Goal: Check status: Check status

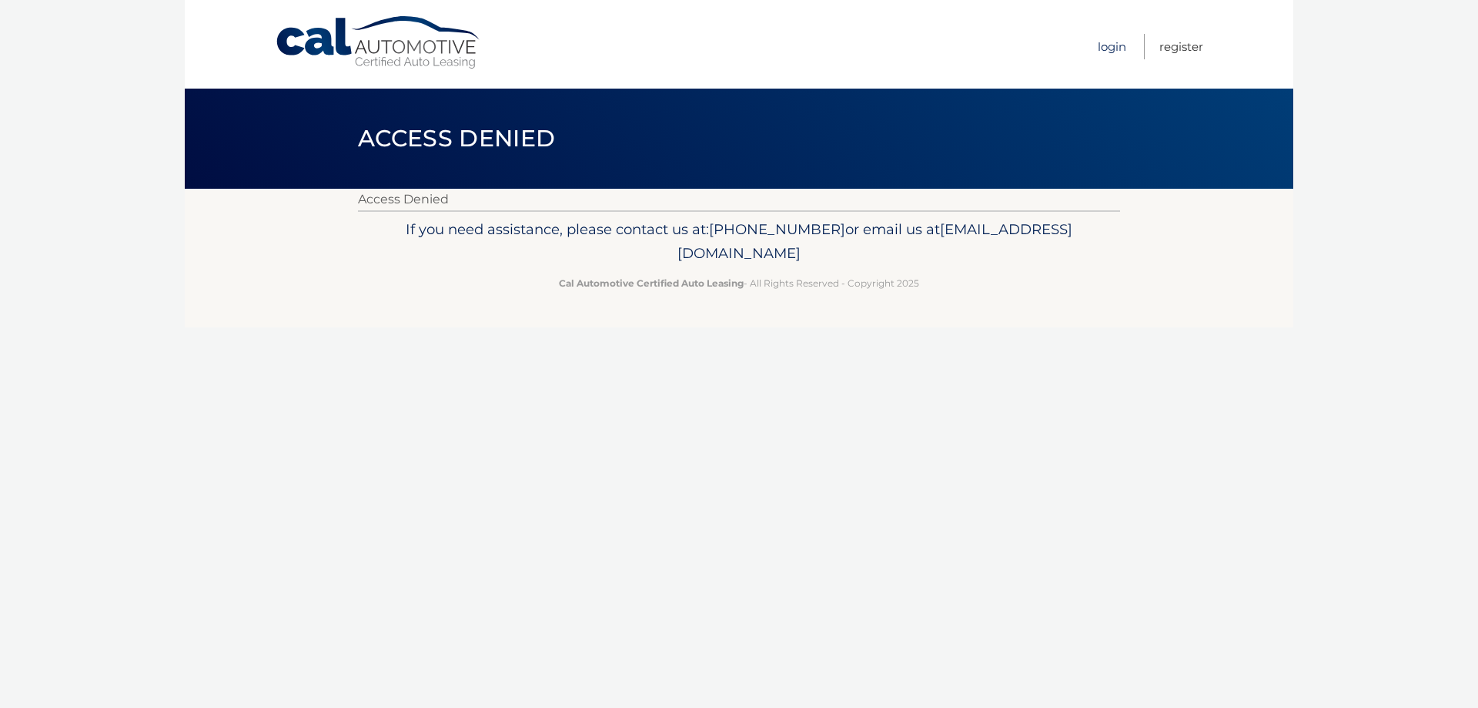
click at [1112, 41] on link "Login" at bounding box center [1112, 46] width 28 height 25
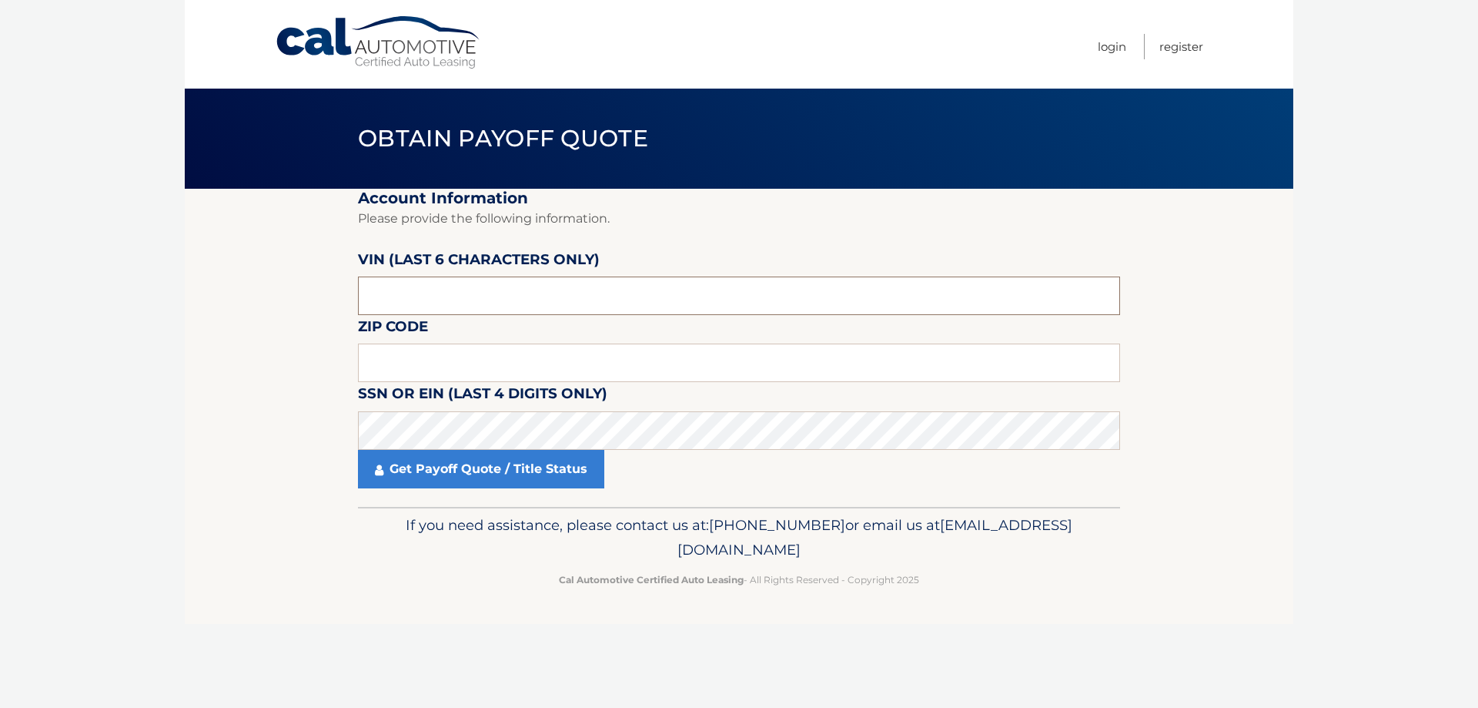
click at [416, 291] on input "text" at bounding box center [739, 295] width 762 height 38
type input "112636"
type input "11757"
click at [487, 470] on link "Get Payoff Quote / Title Status" at bounding box center [481, 469] width 246 height 38
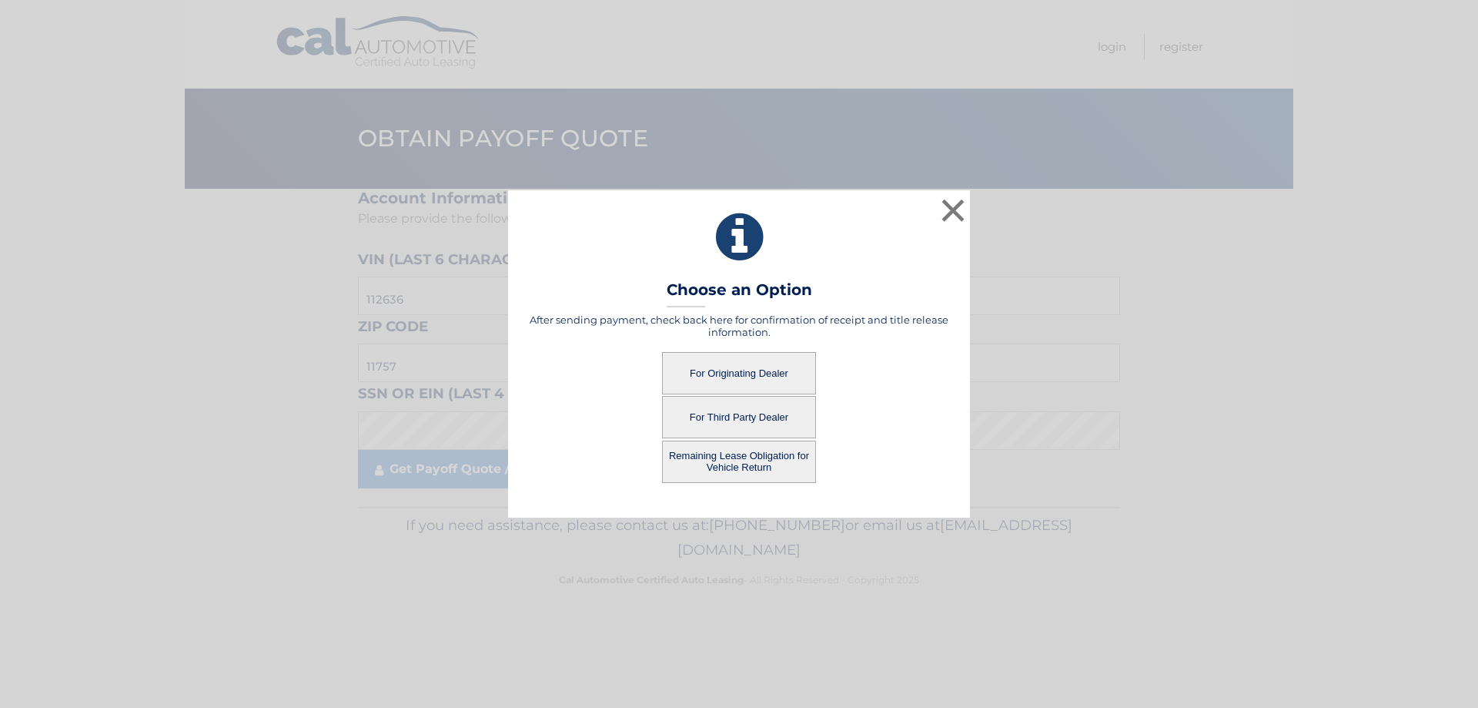
click at [764, 370] on button "For Originating Dealer" at bounding box center [739, 373] width 154 height 42
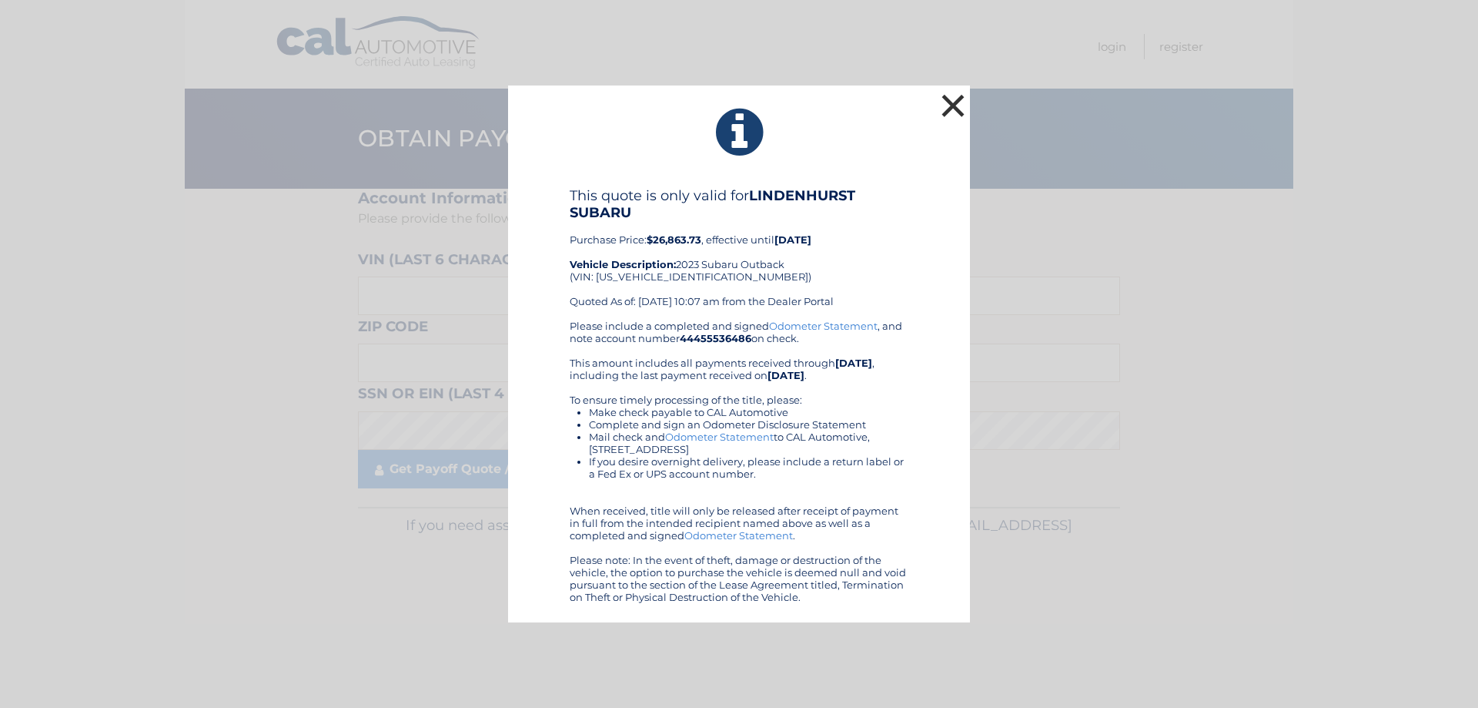
click at [952, 104] on button "×" at bounding box center [953, 105] width 31 height 31
